Goal: Transaction & Acquisition: Obtain resource

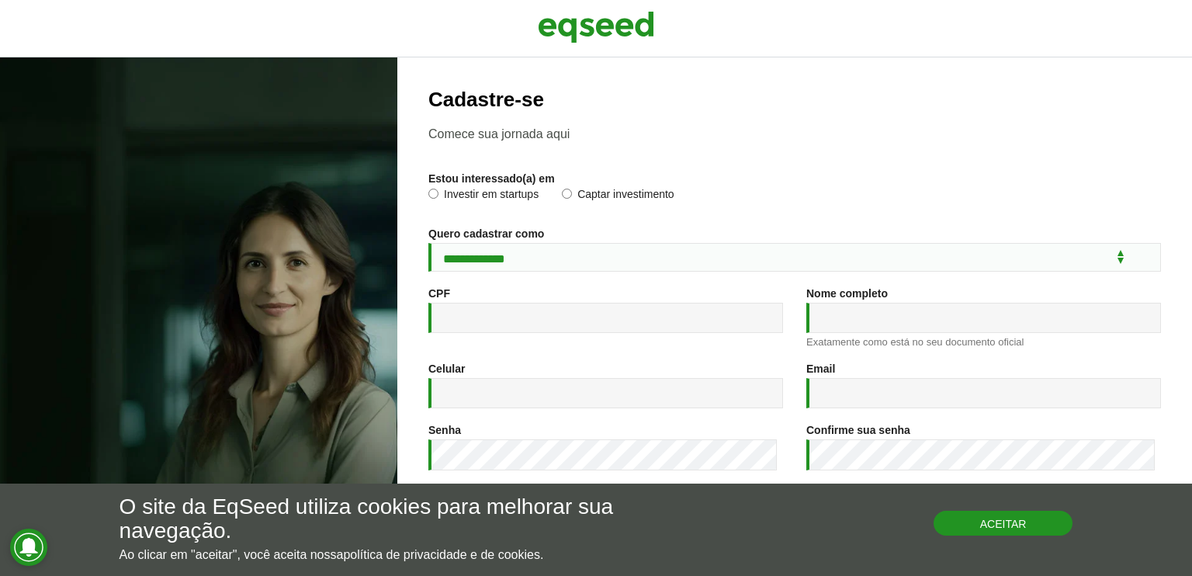
click at [1021, 525] on button "Aceitar" at bounding box center [1004, 523] width 140 height 25
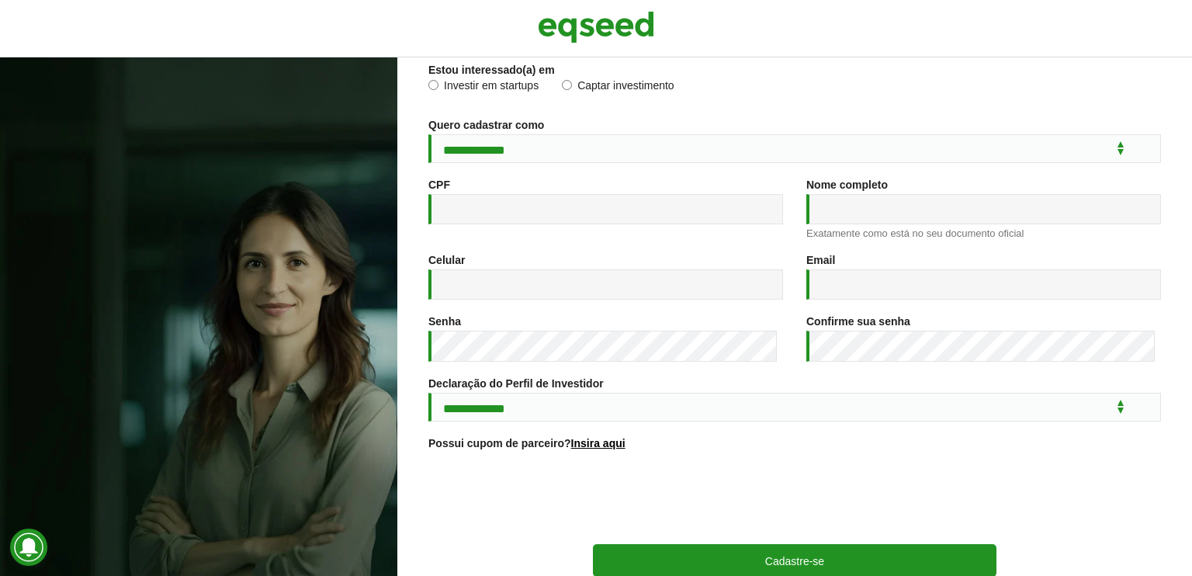
scroll to position [220, 0]
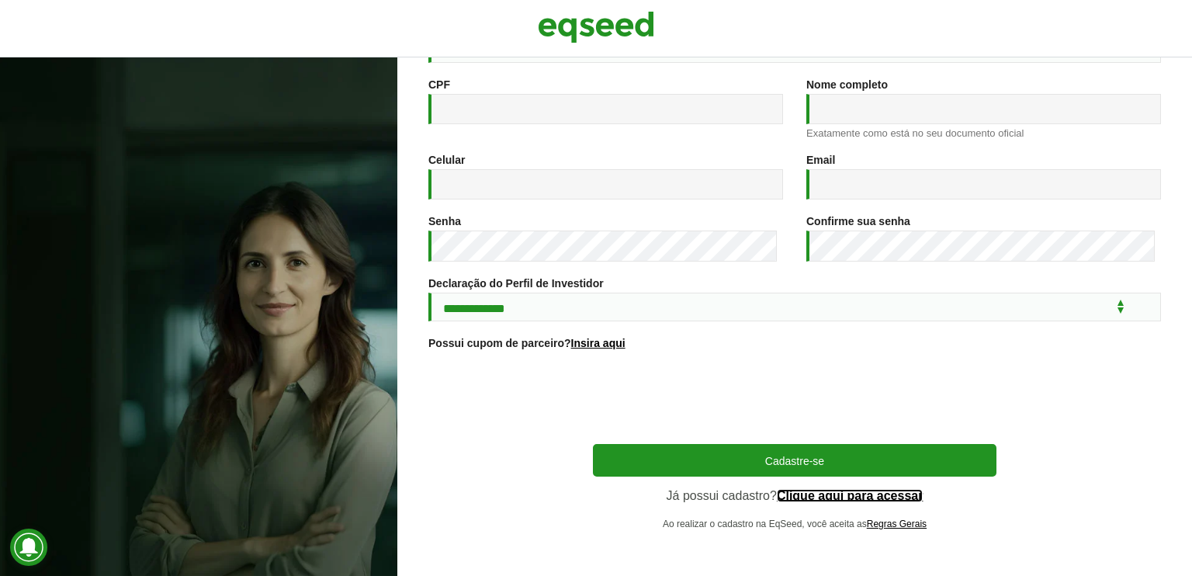
click at [838, 501] on link "Clique aqui para acessar" at bounding box center [850, 496] width 147 height 12
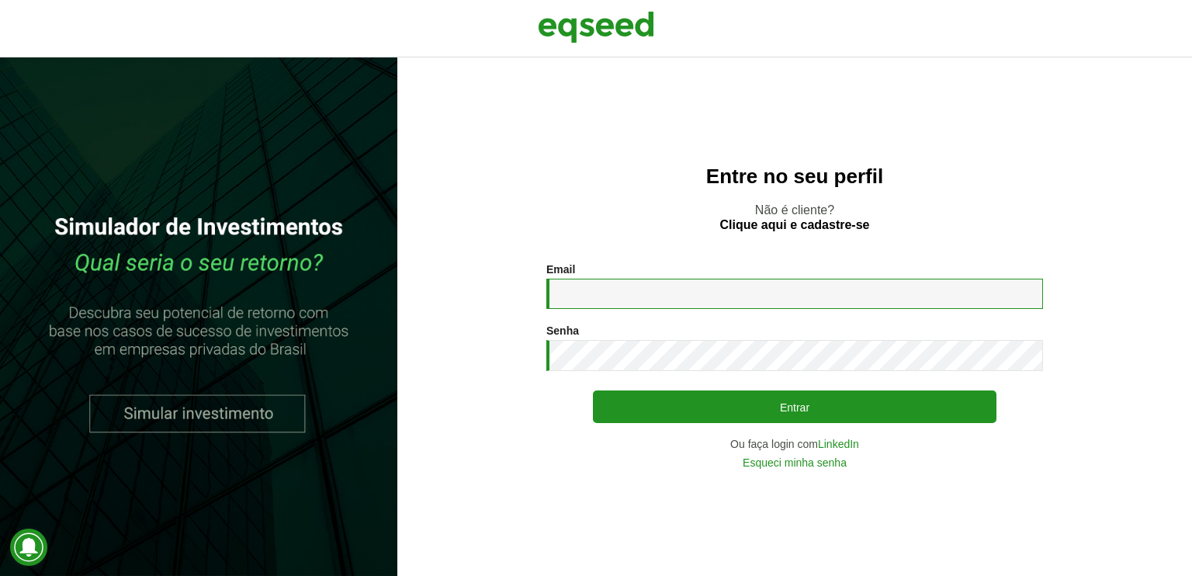
type input "**********"
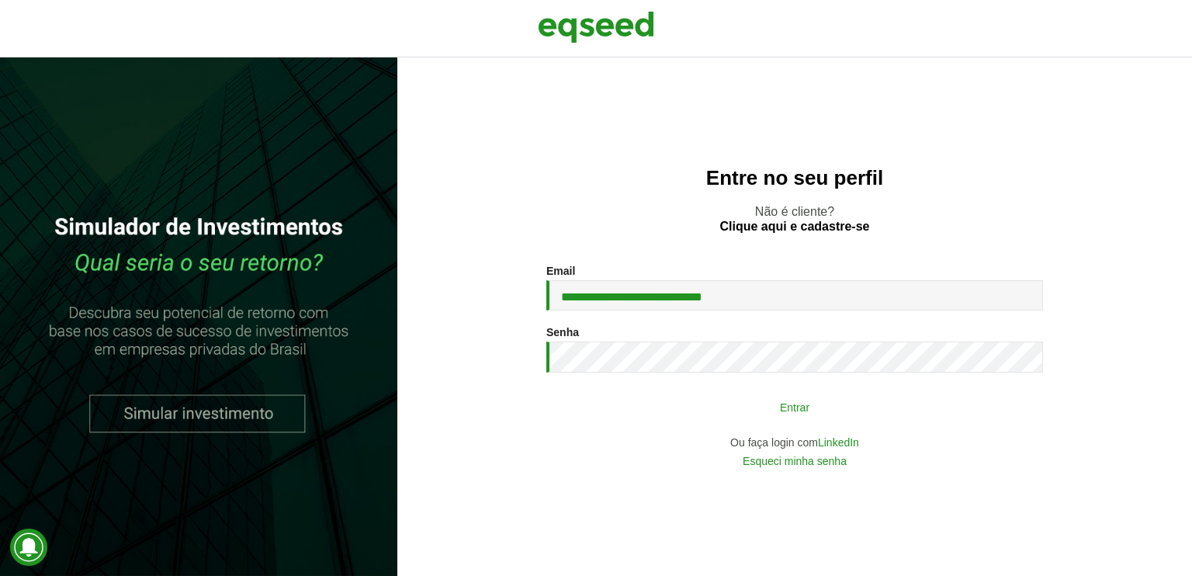
click at [713, 401] on button "Entrar" at bounding box center [795, 406] width 404 height 29
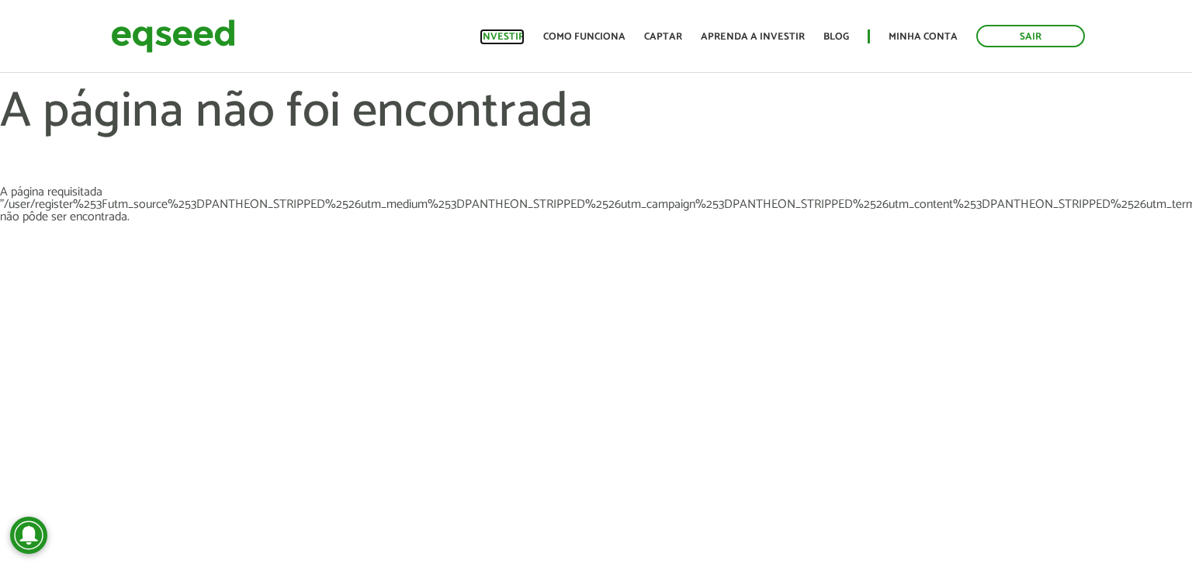
click at [505, 32] on link "Investir" at bounding box center [502, 37] width 45 height 10
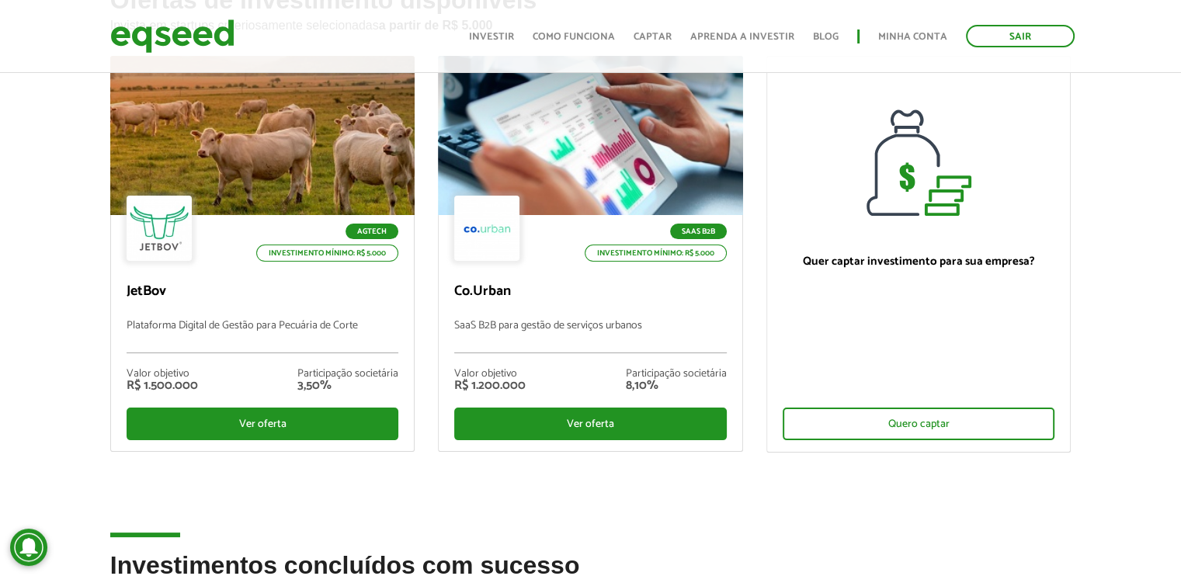
scroll to position [155, 0]
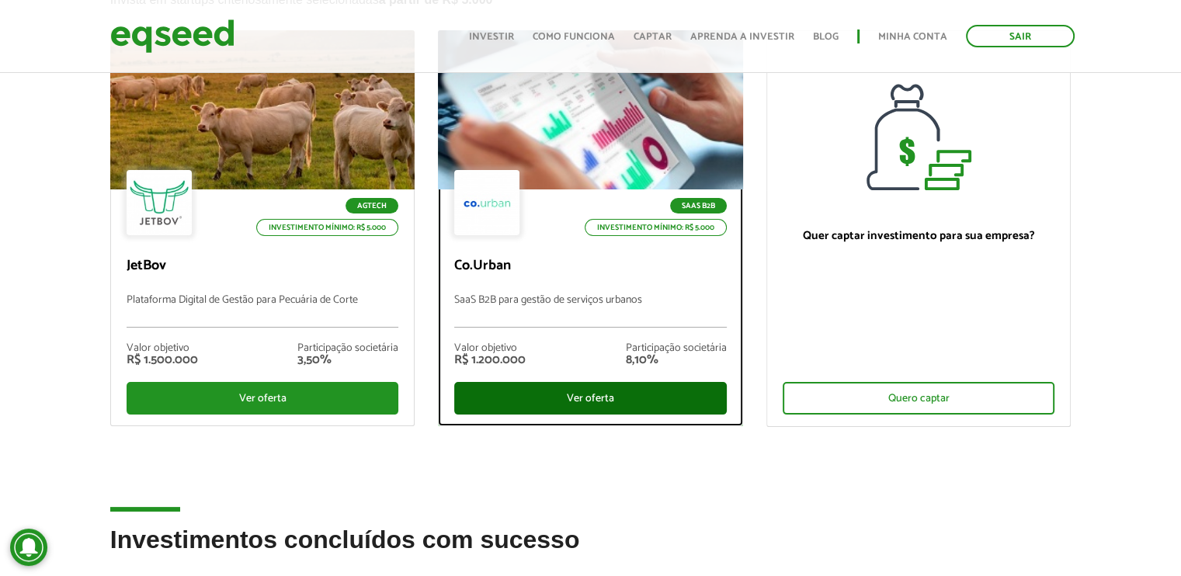
click at [587, 397] on div "Ver oferta" at bounding box center [590, 398] width 272 height 33
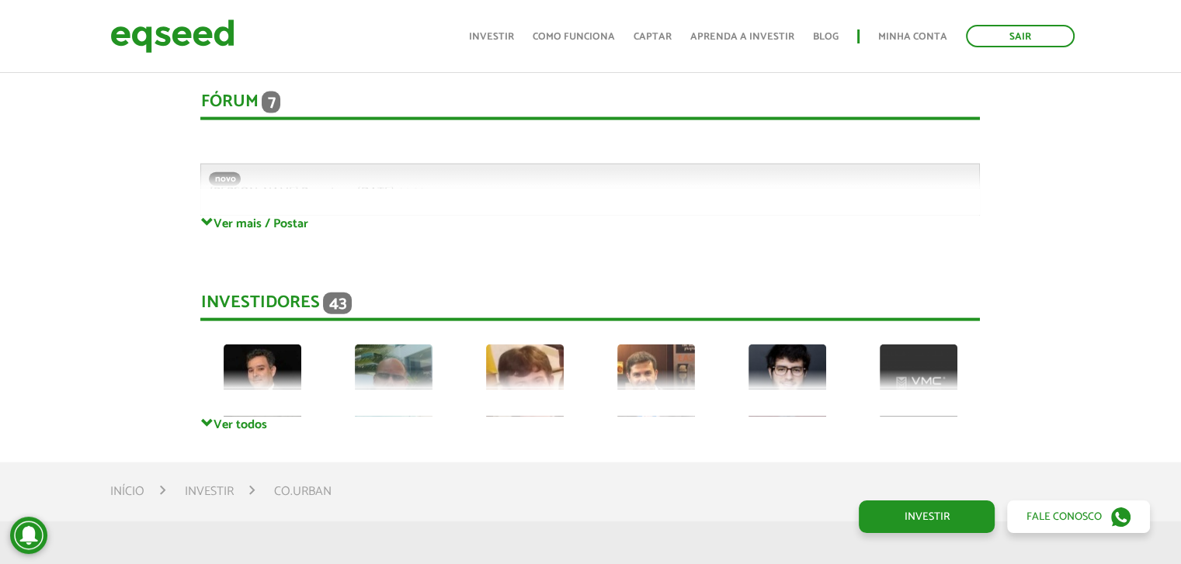
scroll to position [3726, 0]
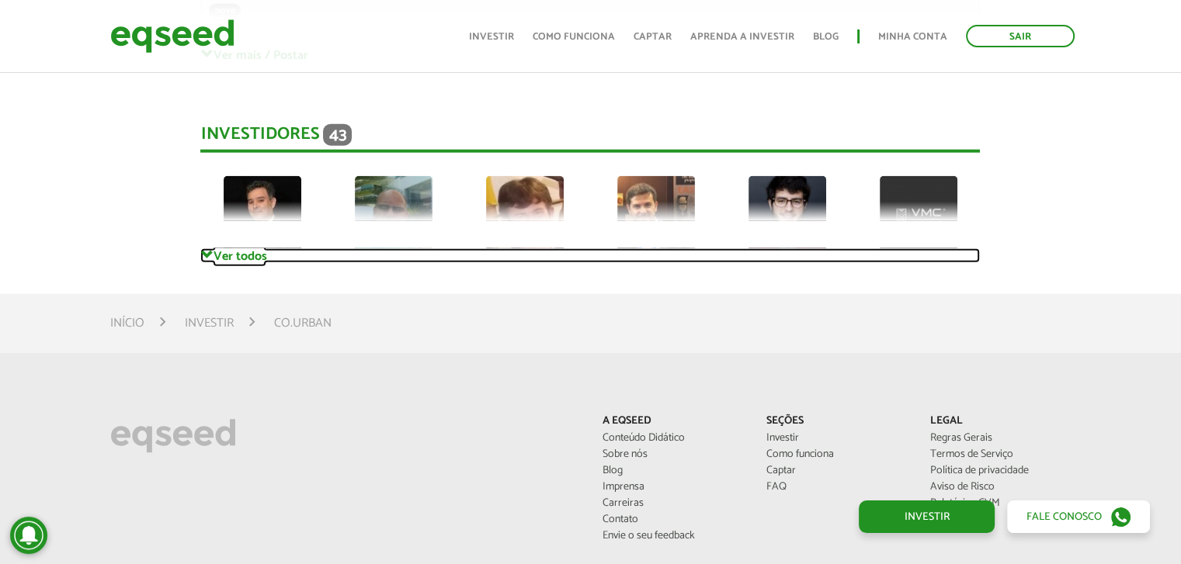
click at [258, 263] on link "Ver todos" at bounding box center [589, 255] width 779 height 15
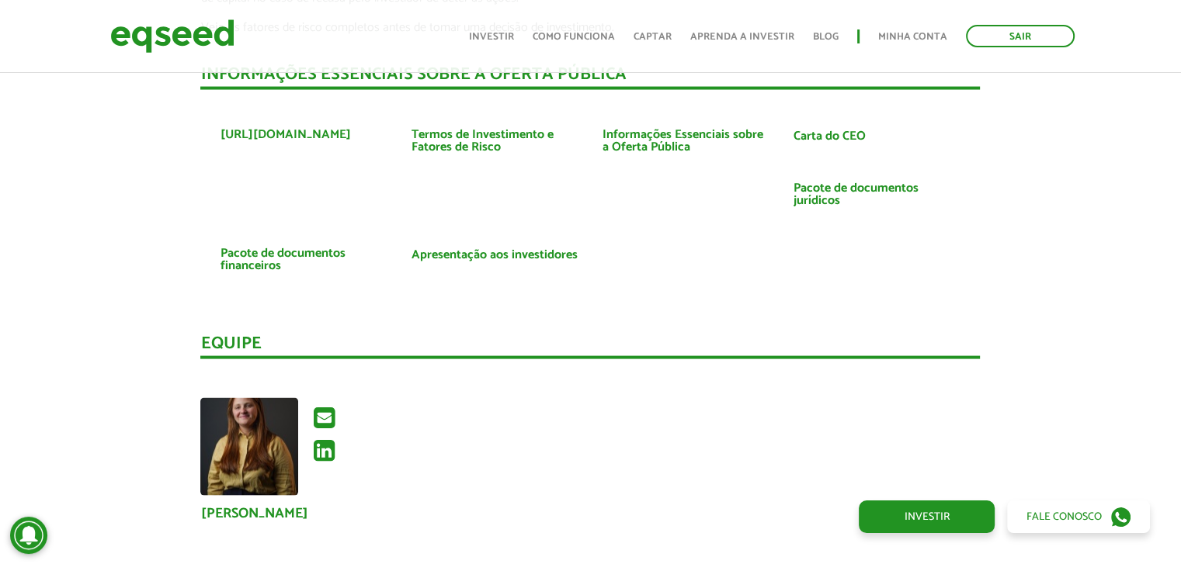
scroll to position [2950, 0]
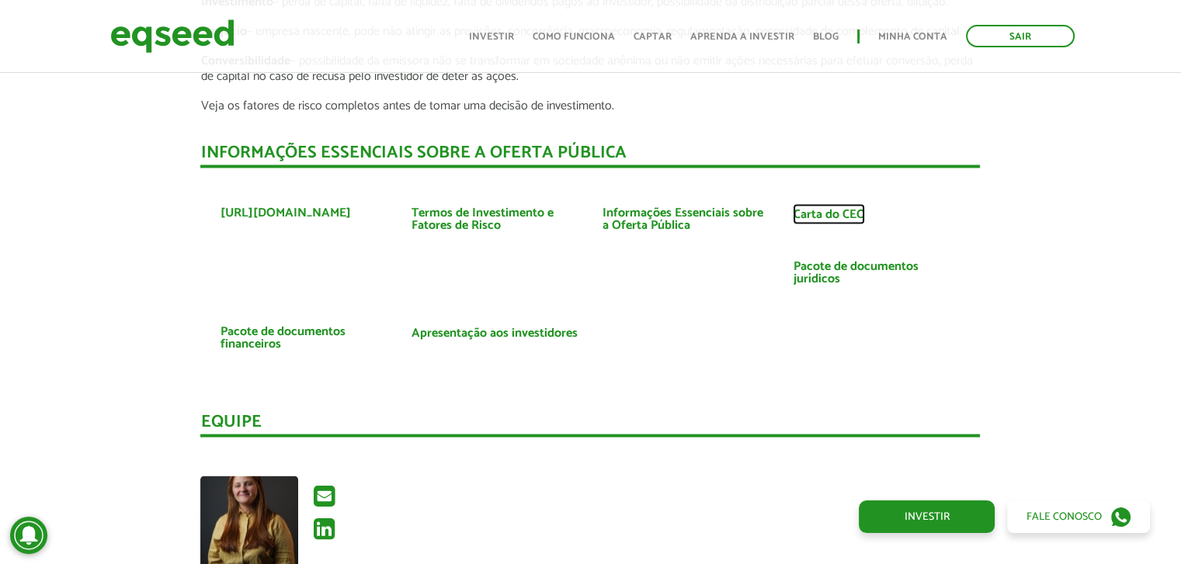
click at [824, 213] on link "Carta do CEO" at bounding box center [829, 214] width 72 height 12
click at [536, 335] on link "Apresentação aos investidores" at bounding box center [494, 333] width 166 height 12
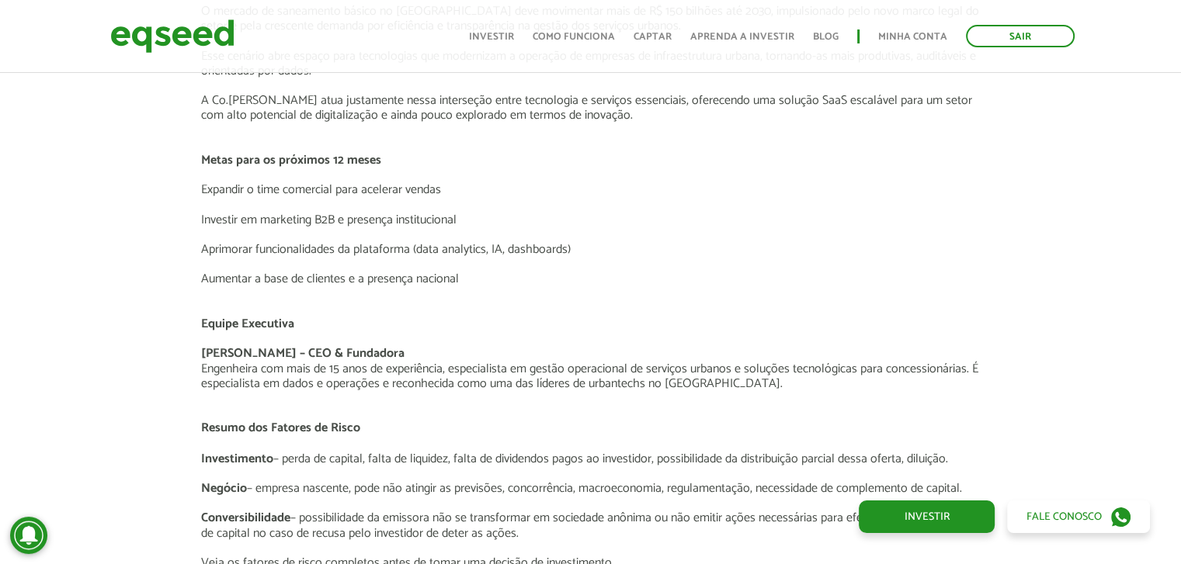
scroll to position [2484, 0]
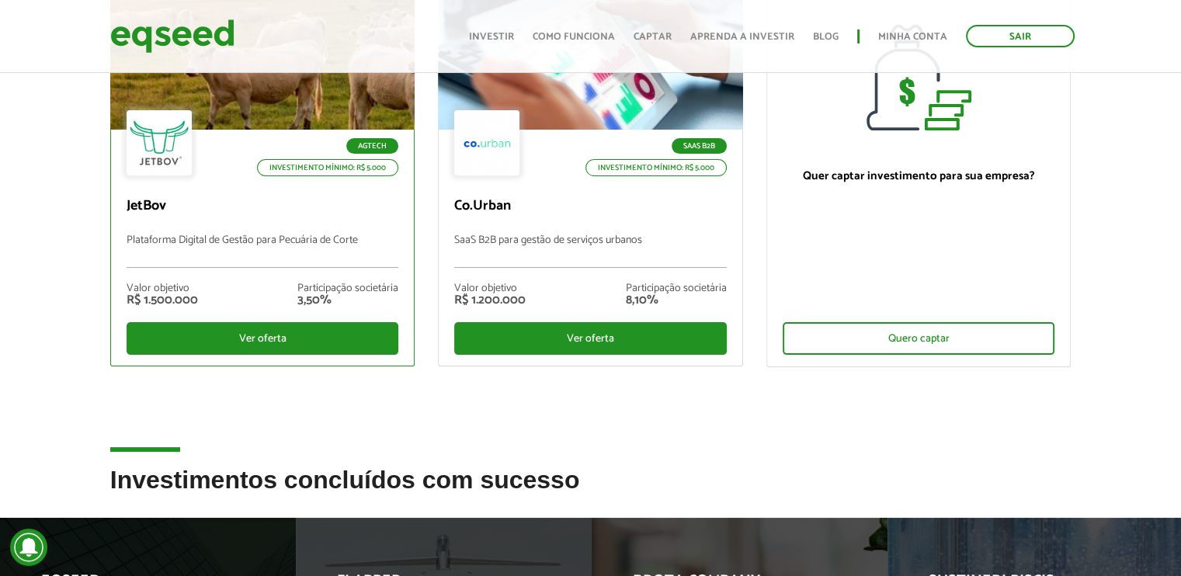
scroll to position [228, 0]
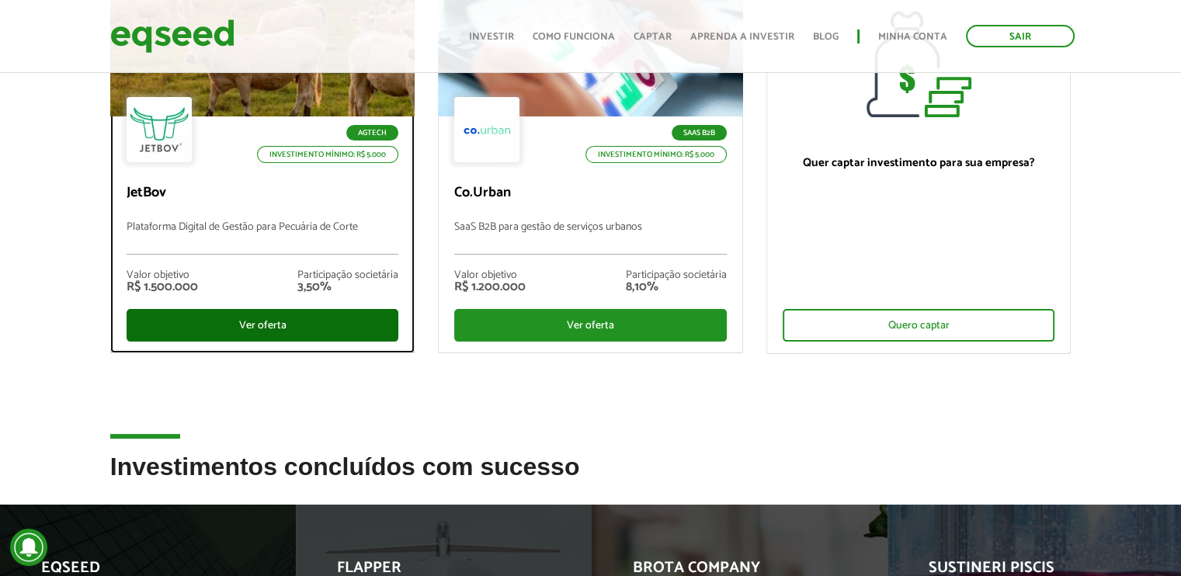
click at [255, 328] on div "Ver oferta" at bounding box center [263, 325] width 272 height 33
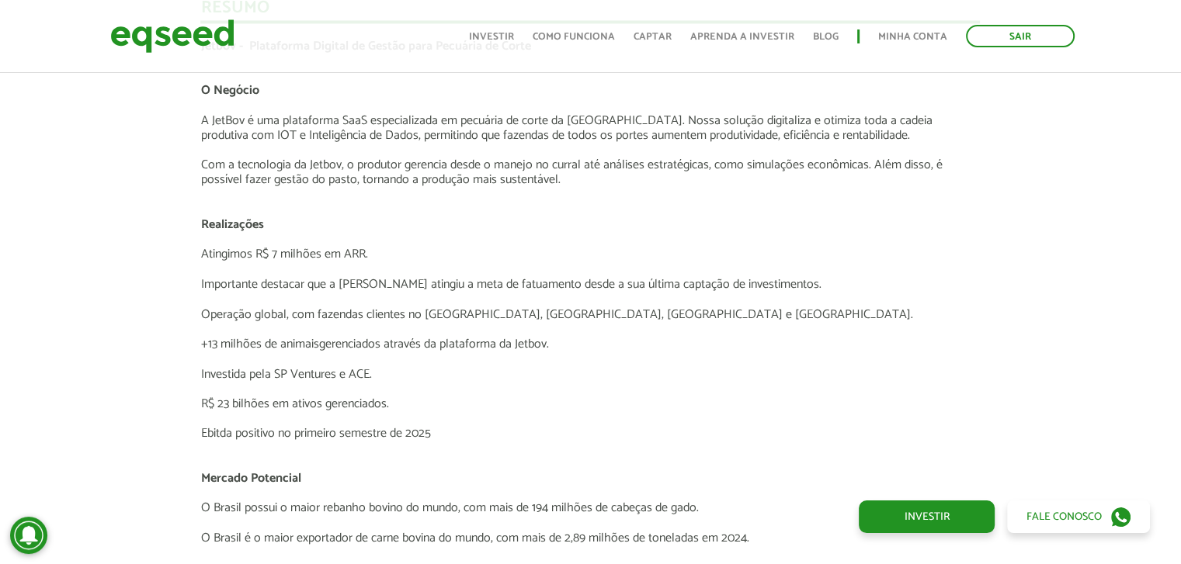
scroll to position [2562, 0]
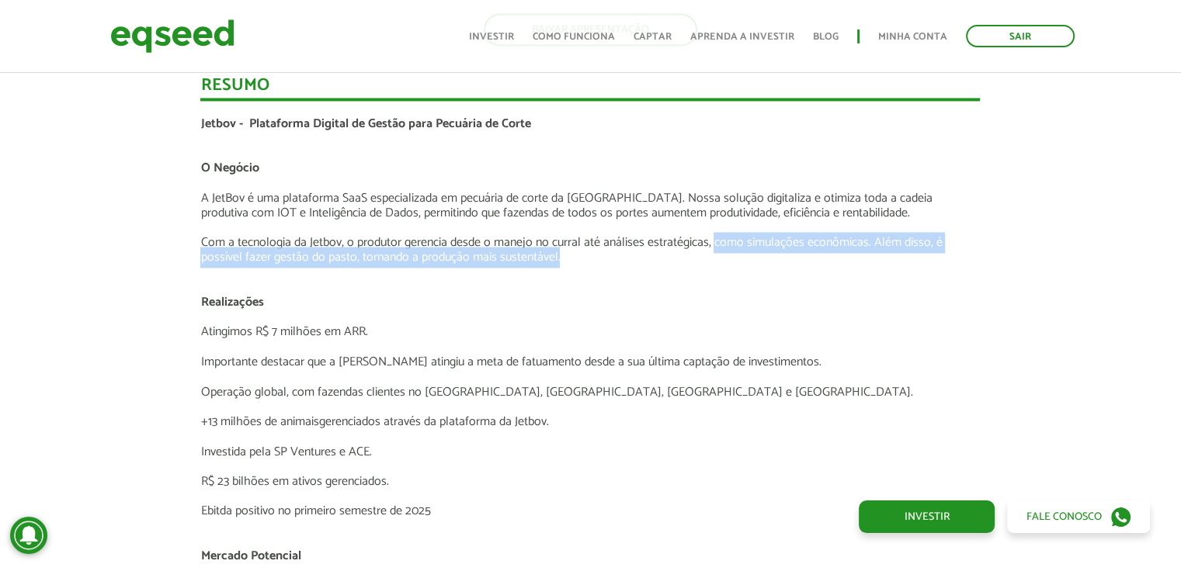
drag, startPoint x: 713, startPoint y: 238, endPoint x: 809, endPoint y: 252, distance: 97.3
click at [809, 252] on p "Com a tecnologia da Jetbov, o produtor gerencia desde o manejo no curral até an…" at bounding box center [589, 249] width 779 height 29
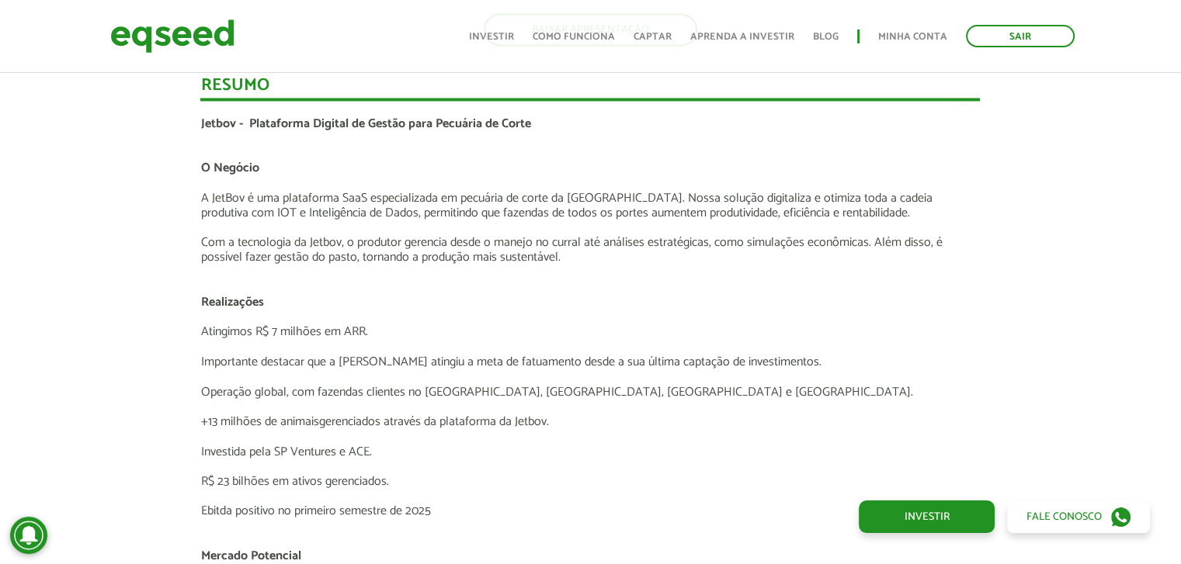
click at [136, 288] on div "Novidades Análise da Oferta 1 Lançamento ao vivo | JetBov Apresentação aos inve…" at bounding box center [590, 256] width 1204 height 3391
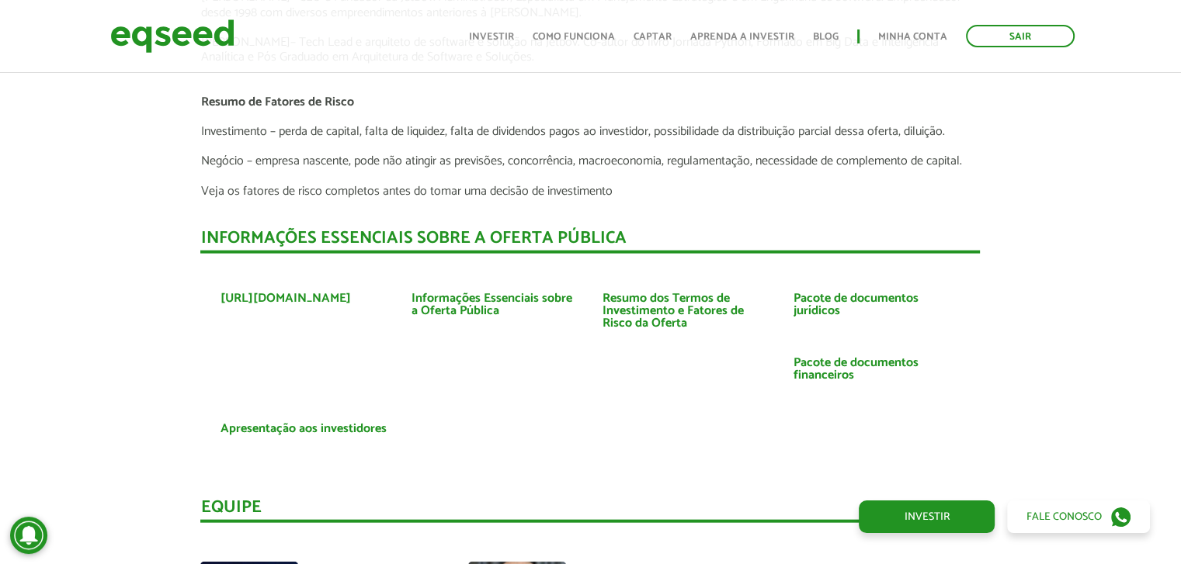
scroll to position [3415, 0]
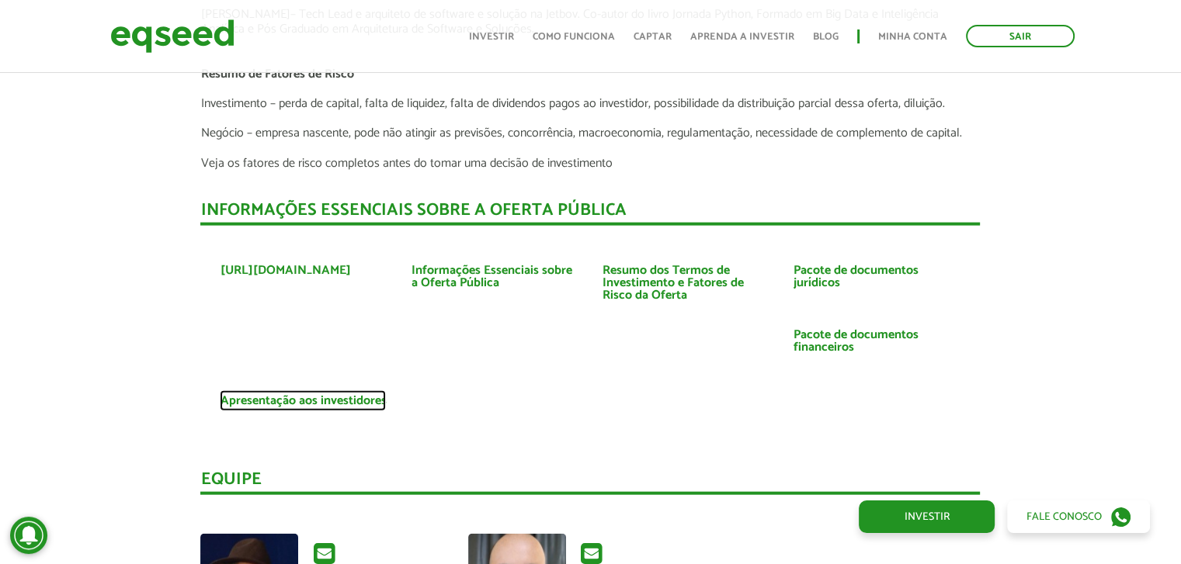
click at [369, 402] on link "Apresentação aos investidores" at bounding box center [303, 401] width 166 height 12
